Goal: Task Accomplishment & Management: Use online tool/utility

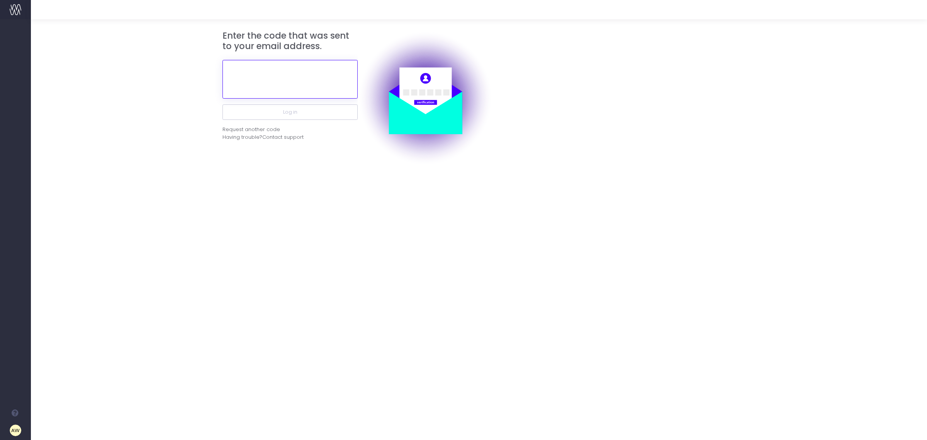
click at [288, 75] on input "text" at bounding box center [289, 79] width 135 height 39
paste input "633503"
type input "633503"
click at [317, 115] on button "Log in" at bounding box center [289, 111] width 135 height 15
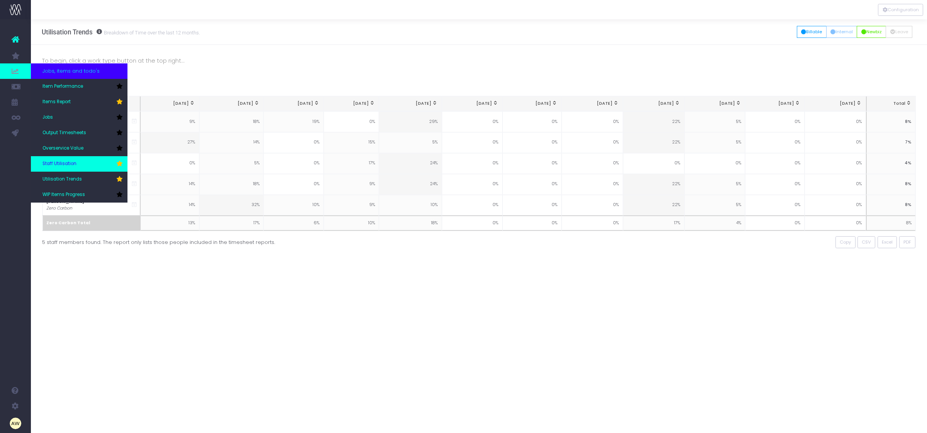
click at [66, 161] on span "Staff Utilisation" at bounding box center [59, 163] width 34 height 7
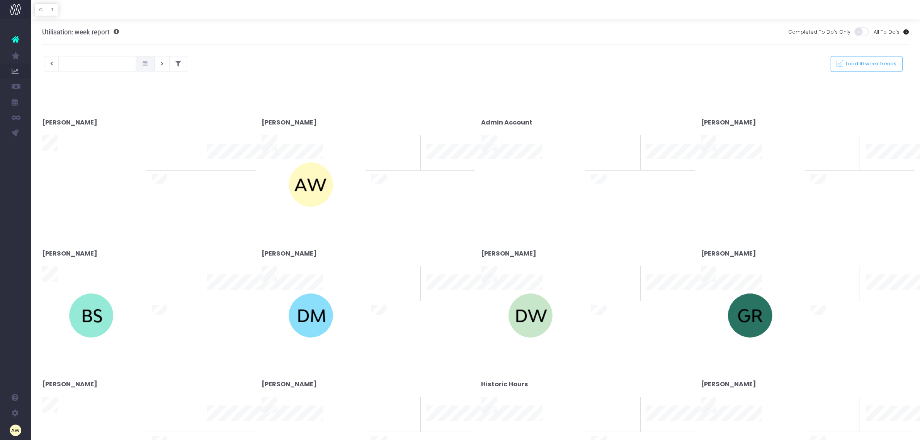
type input "[DATE]"
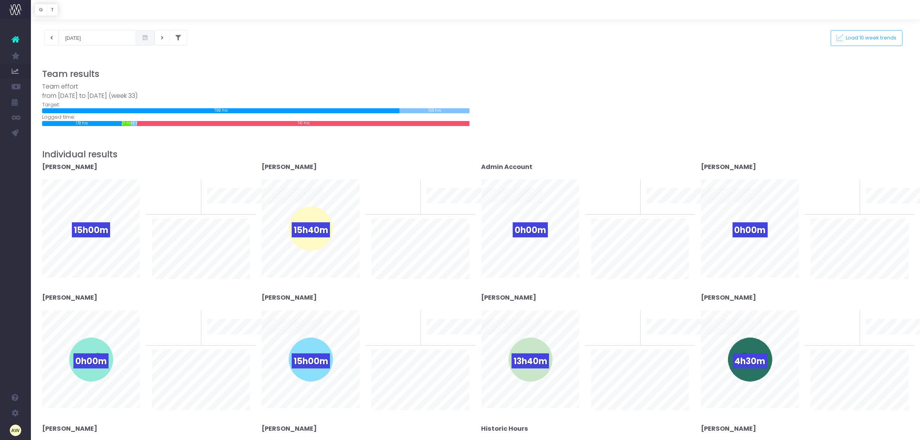
scroll to position [48, 0]
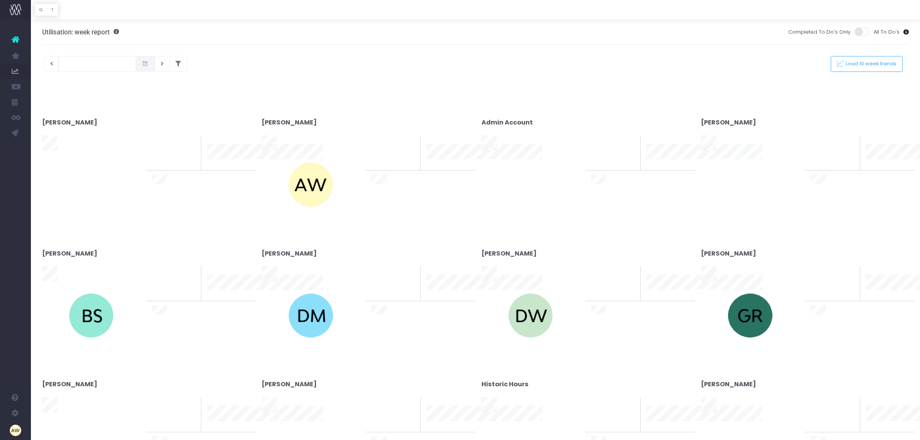
type input "[DATE]"
